Goal: Information Seeking & Learning: Learn about a topic

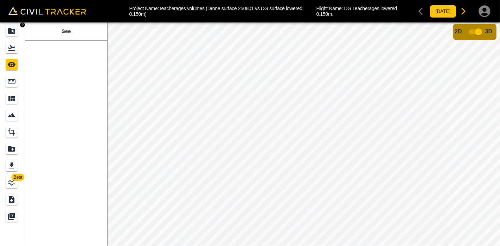
click at [13, 30] on icon "Projects" at bounding box center [11, 31] width 7 height 6
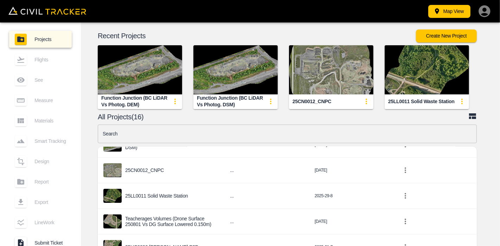
scroll to position [78, 0]
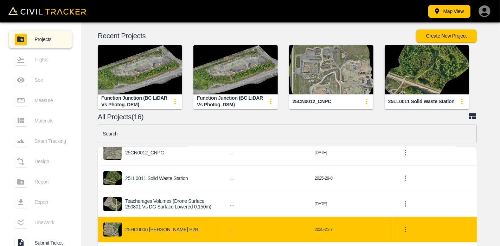
click at [165, 227] on p "25HC0006 [PERSON_NAME] P2B" at bounding box center [161, 230] width 73 height 6
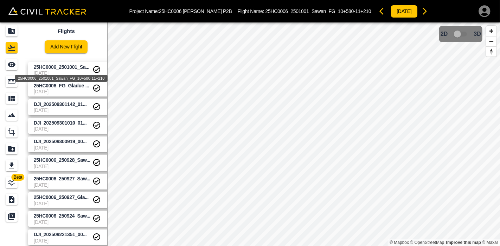
click at [47, 71] on div "25HC0006_2501001_Sawan_FG_10+580-11+210" at bounding box center [61, 76] width 94 height 13
click at [71, 91] on span "[DATE]" at bounding box center [63, 92] width 59 height 6
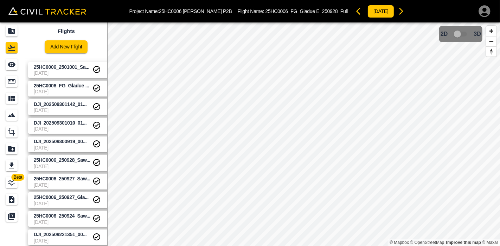
click at [52, 123] on span "DJI_202509301010_01..." at bounding box center [60, 123] width 53 height 6
click at [80, 128] on span "[DATE]" at bounding box center [63, 129] width 59 height 6
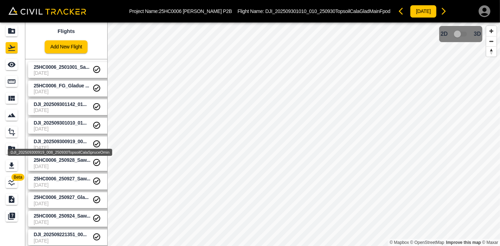
click at [77, 142] on span "DJI_202509300919_00..." at bounding box center [60, 142] width 53 height 6
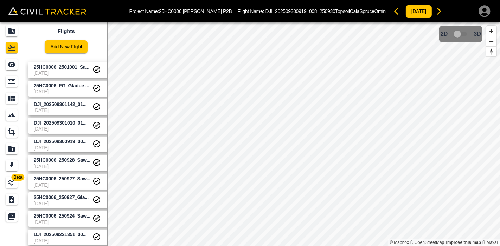
click at [73, 162] on span "25HC0006_250928_Saw..." at bounding box center [62, 160] width 57 height 6
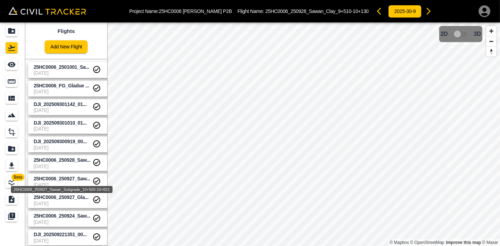
click at [75, 185] on div "25HC0006_250927_Sawan_Subgrade_10+500-10+822" at bounding box center [61, 187] width 103 height 13
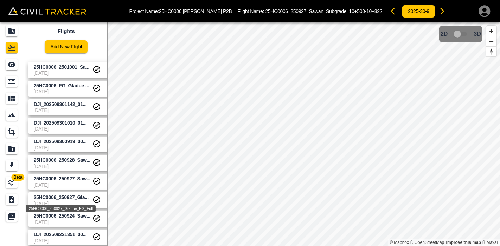
click at [75, 200] on div "25HC0006_250927_Gladue_FG_Full" at bounding box center [60, 206] width 71 height 13
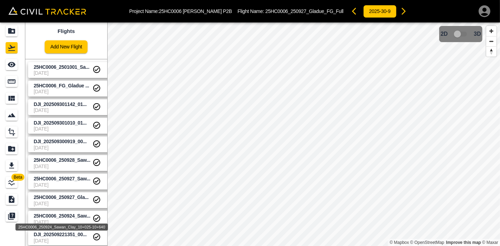
click at [75, 217] on span "25HC0006_250924_Saw..." at bounding box center [62, 216] width 57 height 6
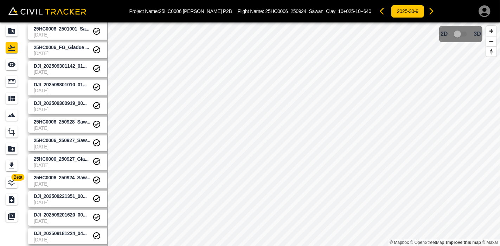
scroll to position [39, 0]
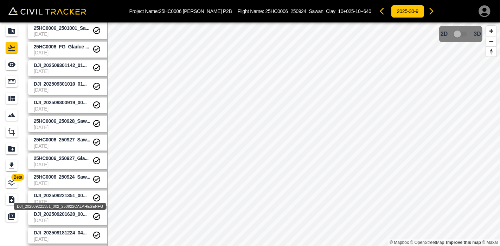
click at [80, 196] on span "DJI_202509221351_00..." at bounding box center [60, 196] width 53 height 6
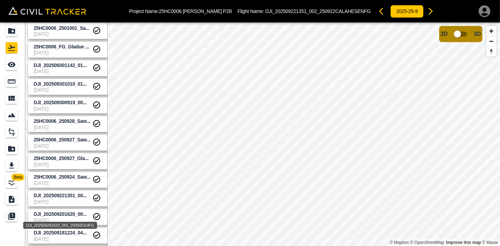
click at [68, 215] on span "DJI_202509201620_00..." at bounding box center [60, 215] width 53 height 6
click at [66, 231] on span "DJI_202509181224_04..." at bounding box center [60, 233] width 53 height 6
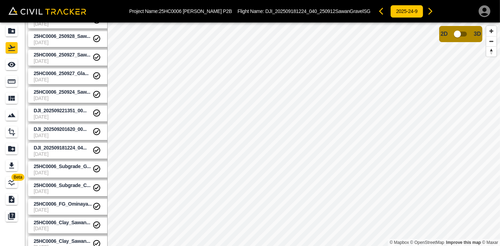
scroll to position [156, 0]
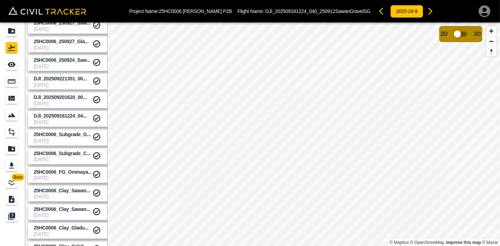
click at [77, 128] on div "25HC0006_Subgrade_G... [DATE]" at bounding box center [69, 136] width 89 height 19
click at [78, 116] on span "DJI_202509181224_04..." at bounding box center [60, 116] width 53 height 6
click at [78, 130] on div "DJI_202509181224_040_250912SawanGravelSG" at bounding box center [60, 127] width 92 height 7
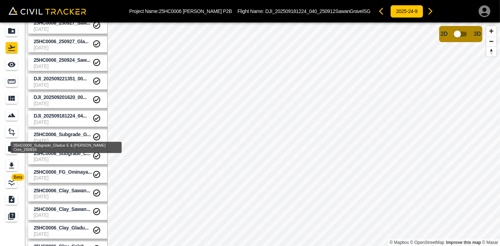
click at [79, 141] on div "25HC0006_Subgrade_Gladue E & [PERSON_NAME] Cres_250916" at bounding box center [66, 145] width 112 height 17
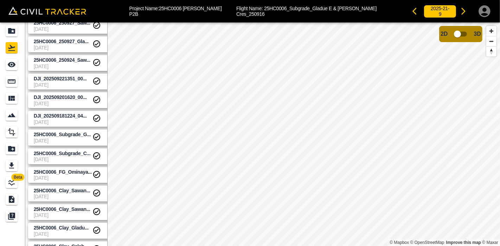
click at [68, 175] on span "[DATE]" at bounding box center [63, 178] width 59 height 6
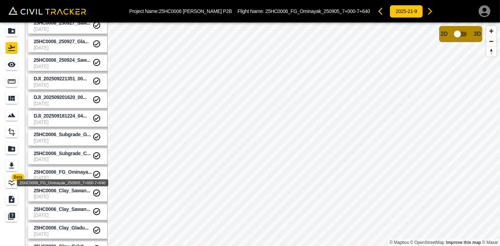
click at [81, 175] on div "25HC0006_FG_Ominayak_250905_7+000-7+640" at bounding box center [62, 181] width 93 height 13
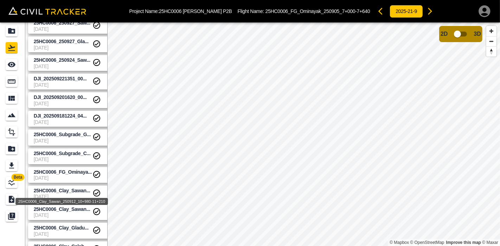
click at [71, 192] on span "25HC0006_Clay_Sawan..." at bounding box center [62, 191] width 57 height 6
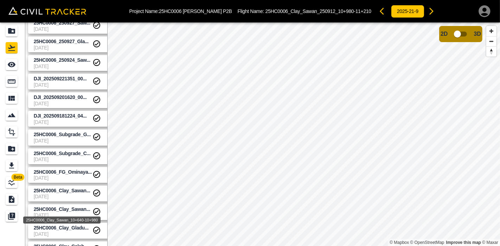
click at [72, 212] on div "25HC0006_Clay_Sawan_10+640-10+980" at bounding box center [61, 218] width 79 height 13
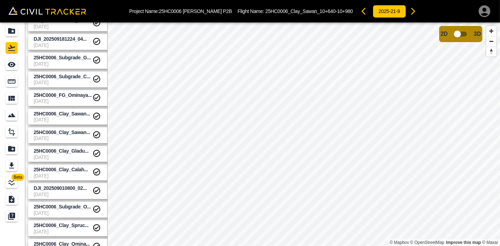
scroll to position [234, 0]
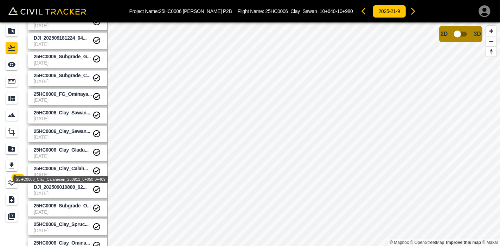
click at [79, 166] on span "25HC0006_Clay_Calah..." at bounding box center [61, 169] width 54 height 6
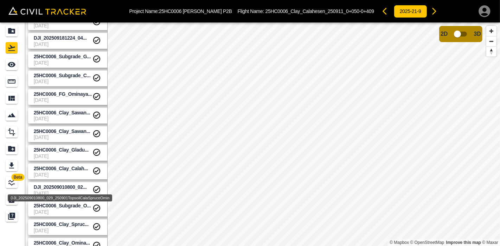
click at [72, 192] on div "DJI_202509010800_029_250901TopsoilCalaSpruceOmin" at bounding box center [60, 196] width 106 height 13
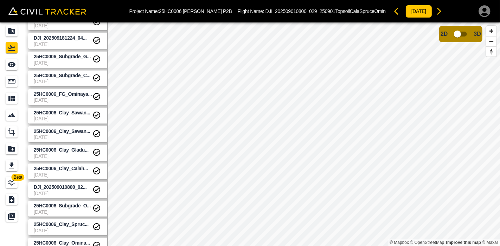
click at [73, 169] on span "25HC0006_Clay_Calah..." at bounding box center [61, 169] width 54 height 6
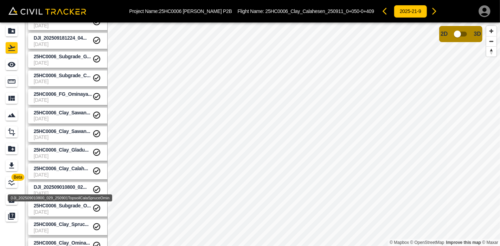
click at [77, 185] on span "DJI_202509010800_02..." at bounding box center [60, 188] width 53 height 6
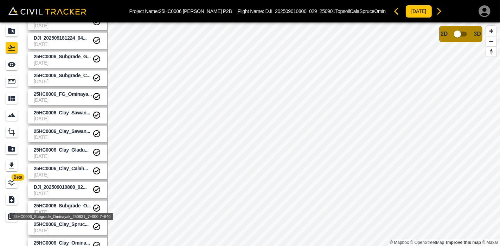
click at [82, 209] on div "25HC0006_Subgrade_Ominayak_250831_7+000-7+640" at bounding box center [62, 214] width 104 height 13
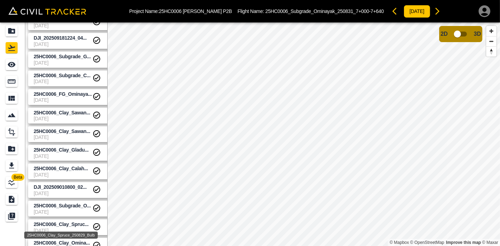
click at [76, 224] on span "25HC0006_Clay_Spruc..." at bounding box center [61, 225] width 55 height 6
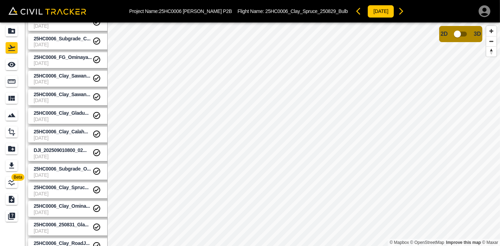
scroll to position [273, 0]
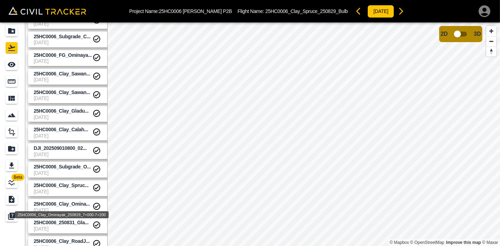
click at [77, 204] on span "25HC0006_Clay_Omina..." at bounding box center [62, 204] width 56 height 6
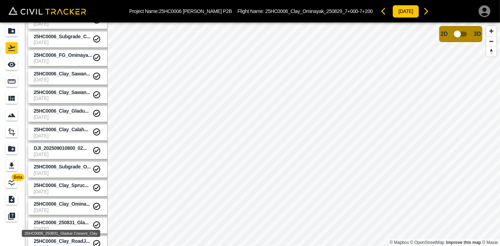
click at [75, 225] on div "25HC0006_250831_Gladue Cresent_Clay" at bounding box center [61, 231] width 80 height 13
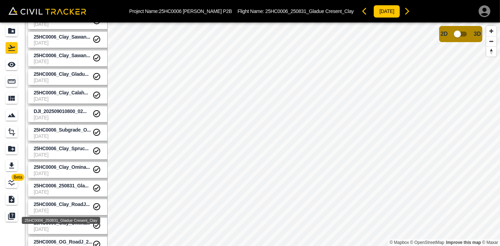
scroll to position [312, 0]
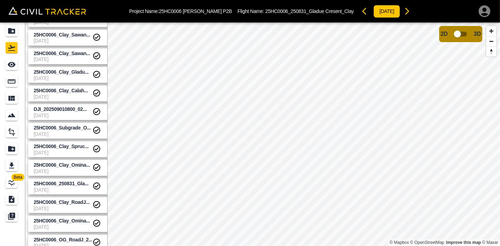
click at [76, 204] on span "25HC0006_Clay_RoadJ..." at bounding box center [62, 203] width 56 height 6
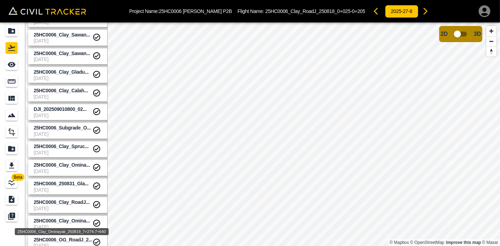
click at [75, 224] on div "25HC0006_Clay_Ominayak_250819_7+274-7+640" at bounding box center [61, 230] width 95 height 13
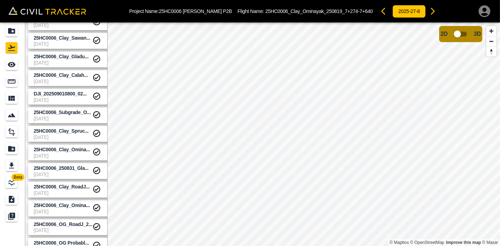
scroll to position [351, 0]
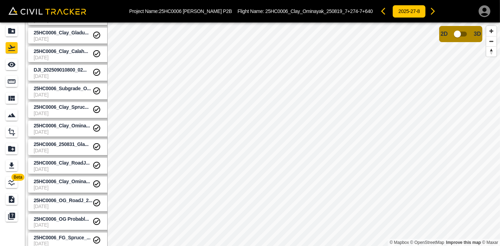
click at [78, 204] on span "25HC0006_OG_RoadJ_2..." at bounding box center [63, 201] width 59 height 7
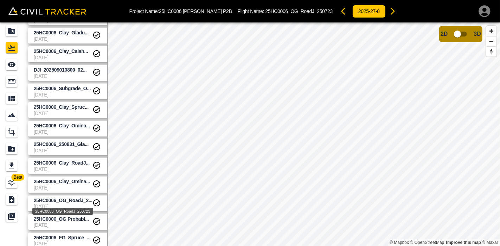
click at [78, 219] on span "25HC0006_OG Probabl..." at bounding box center [61, 220] width 55 height 6
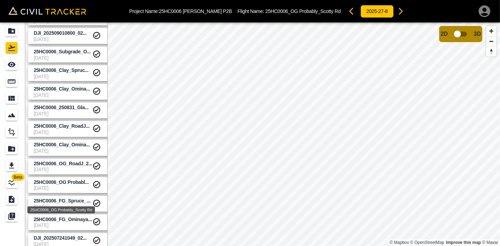
scroll to position [390, 0]
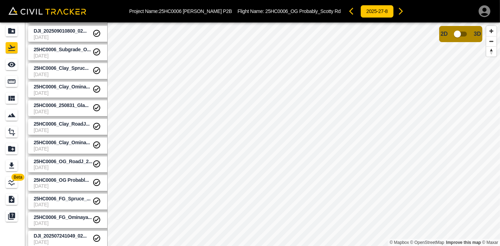
click at [77, 202] on span "[DATE]" at bounding box center [63, 205] width 59 height 6
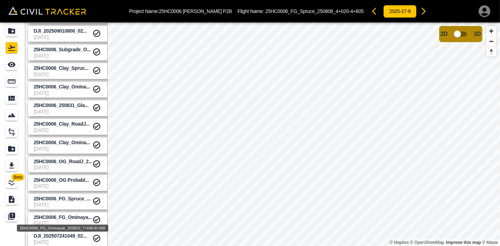
click at [77, 219] on span "25HC0006_FG_Ominaya..." at bounding box center [63, 218] width 58 height 6
click at [75, 233] on span "DJI_202507241049_02..." at bounding box center [63, 236] width 59 height 7
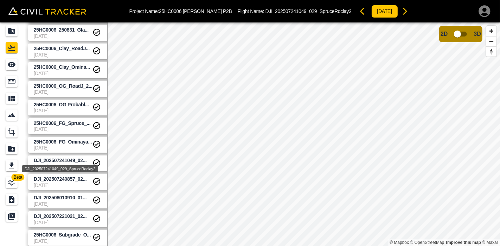
scroll to position [469, 0]
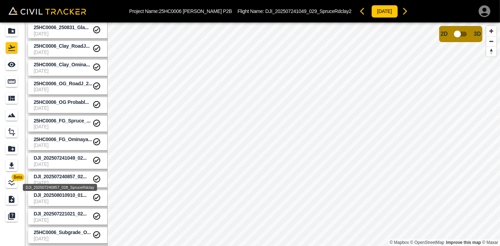
click at [77, 176] on span "DJI_202507240857_02..." at bounding box center [60, 177] width 53 height 6
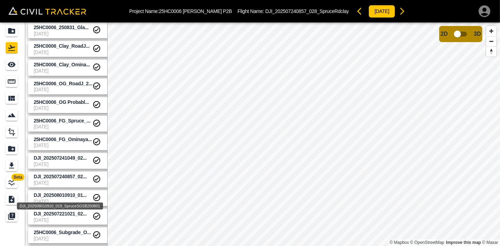
click at [80, 199] on div "DJI_202508010910_019_SpruceSGSB250801" at bounding box center [60, 204] width 88 height 13
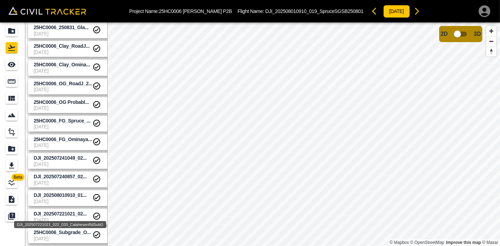
click at [71, 215] on span "DJI_202507221021_02..." at bounding box center [60, 214] width 53 height 6
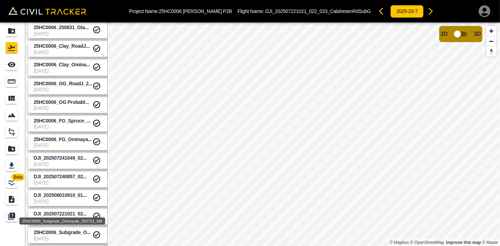
click at [70, 232] on span "25HC0006_Subgrade_O..." at bounding box center [62, 233] width 57 height 6
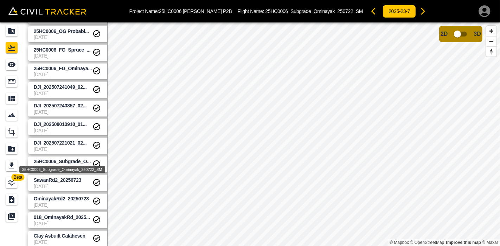
scroll to position [547, 0]
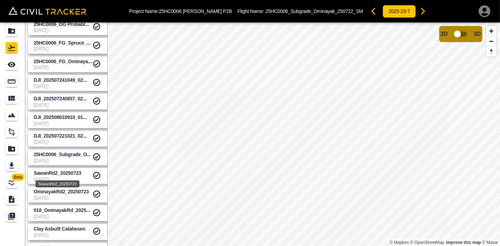
click at [71, 172] on span "SawanRd2_20250723" at bounding box center [57, 173] width 47 height 6
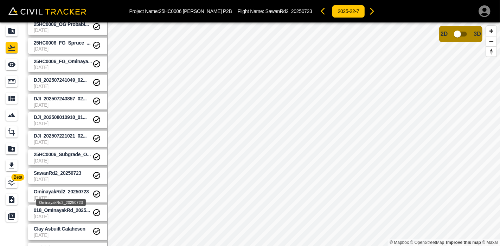
click at [72, 193] on span "OminayakRd2_20250723" at bounding box center [61, 192] width 55 height 6
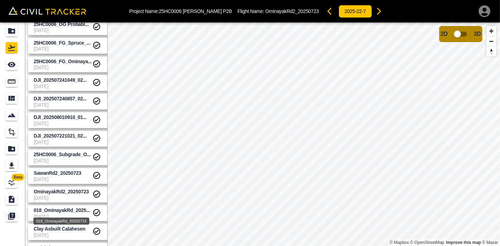
click at [66, 209] on span "018_OminayakRd_2025..." at bounding box center [62, 211] width 56 height 6
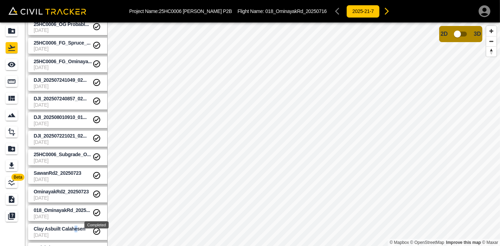
click at [75, 228] on span "Clay Asbuilt Calahesen" at bounding box center [60, 229] width 52 height 6
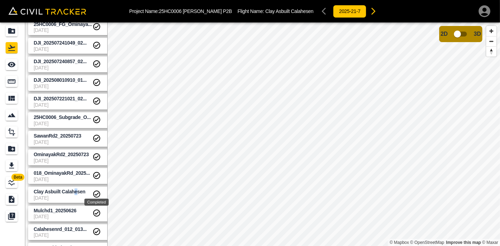
scroll to position [586, 0]
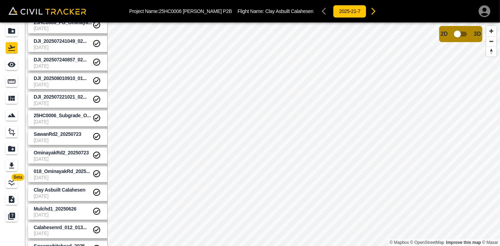
click at [65, 207] on span "Mulchd1_20250626" at bounding box center [55, 209] width 43 height 6
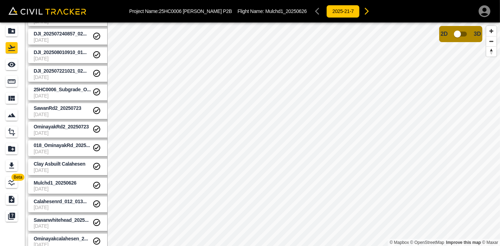
scroll to position [613, 0]
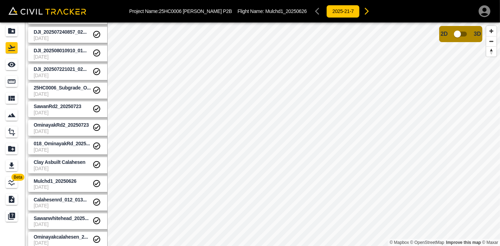
click at [74, 203] on span "[DATE]" at bounding box center [63, 206] width 59 height 6
drag, startPoint x: 63, startPoint y: 204, endPoint x: 52, endPoint y: 200, distance: 12.5
click at [52, 200] on span "Calahesenrd_012_013..." at bounding box center [60, 200] width 53 height 6
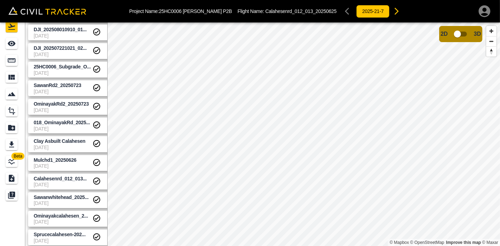
scroll to position [22, 0]
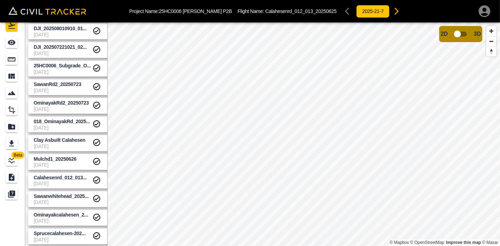
click at [74, 200] on span "[DATE]" at bounding box center [63, 203] width 59 height 6
click at [74, 213] on span "Ominayakcalahesen_2..." at bounding box center [61, 215] width 54 height 6
click at [72, 230] on div "Ominayakcalahesen_20250611" at bounding box center [61, 223] width 62 height 13
click at [72, 232] on span "Sprucecalahesen-202..." at bounding box center [60, 234] width 52 height 6
click at [78, 217] on div "Ominayakcalahesen_20250611" at bounding box center [61, 223] width 62 height 13
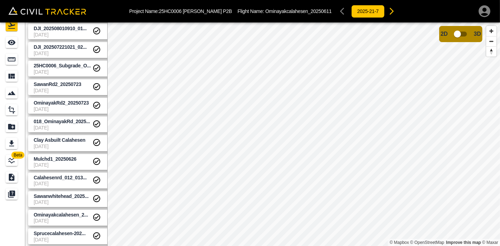
click at [67, 168] on link "Mulchd1_20250626 [DATE]" at bounding box center [71, 162] width 86 height 16
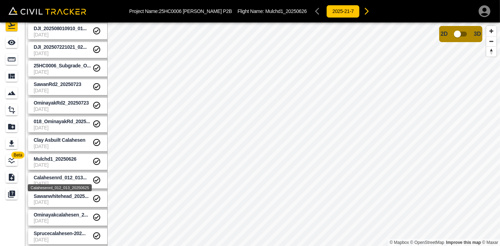
click at [70, 178] on span "Calahesenrd_012_013..." at bounding box center [60, 178] width 53 height 6
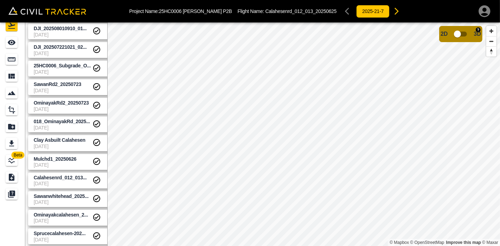
click at [469, 35] on input "checkbox" at bounding box center [457, 33] width 40 height 13
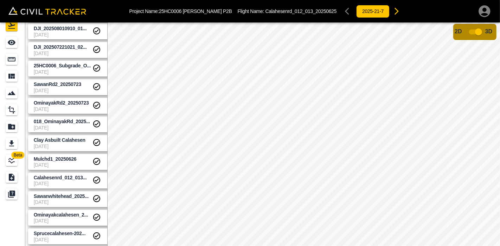
click at [471, 32] on input "checkbox" at bounding box center [478, 31] width 40 height 13
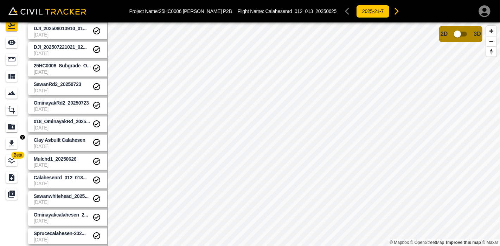
click at [14, 140] on icon "Export" at bounding box center [11, 144] width 8 height 8
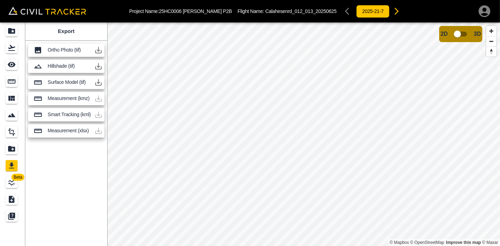
click at [97, 83] on icon "button" at bounding box center [98, 82] width 6 height 6
click at [12, 67] on icon "See" at bounding box center [11, 64] width 8 height 8
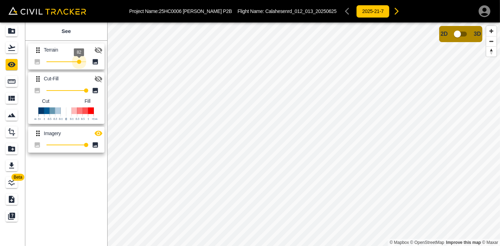
type input "100"
click at [107, 62] on div "Beta See Terrain 100 Cut-Fill 100 Cut Fill Imagery 100 © Mapbox © OpenStreetMap…" at bounding box center [250, 134] width 500 height 224
type input "100"
drag, startPoint x: 85, startPoint y: 96, endPoint x: 96, endPoint y: 95, distance: 10.9
click at [96, 95] on div "93" at bounding box center [66, 91] width 65 height 10
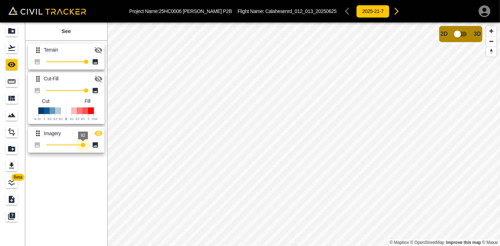
type input "100"
click at [112, 149] on div "Beta See Terrain 100 Cut-Fill 100 Cut Fill Imagery 100 © Mapbox © OpenStreetMap…" at bounding box center [250, 134] width 500 height 224
